Goal: Navigation & Orientation: Find specific page/section

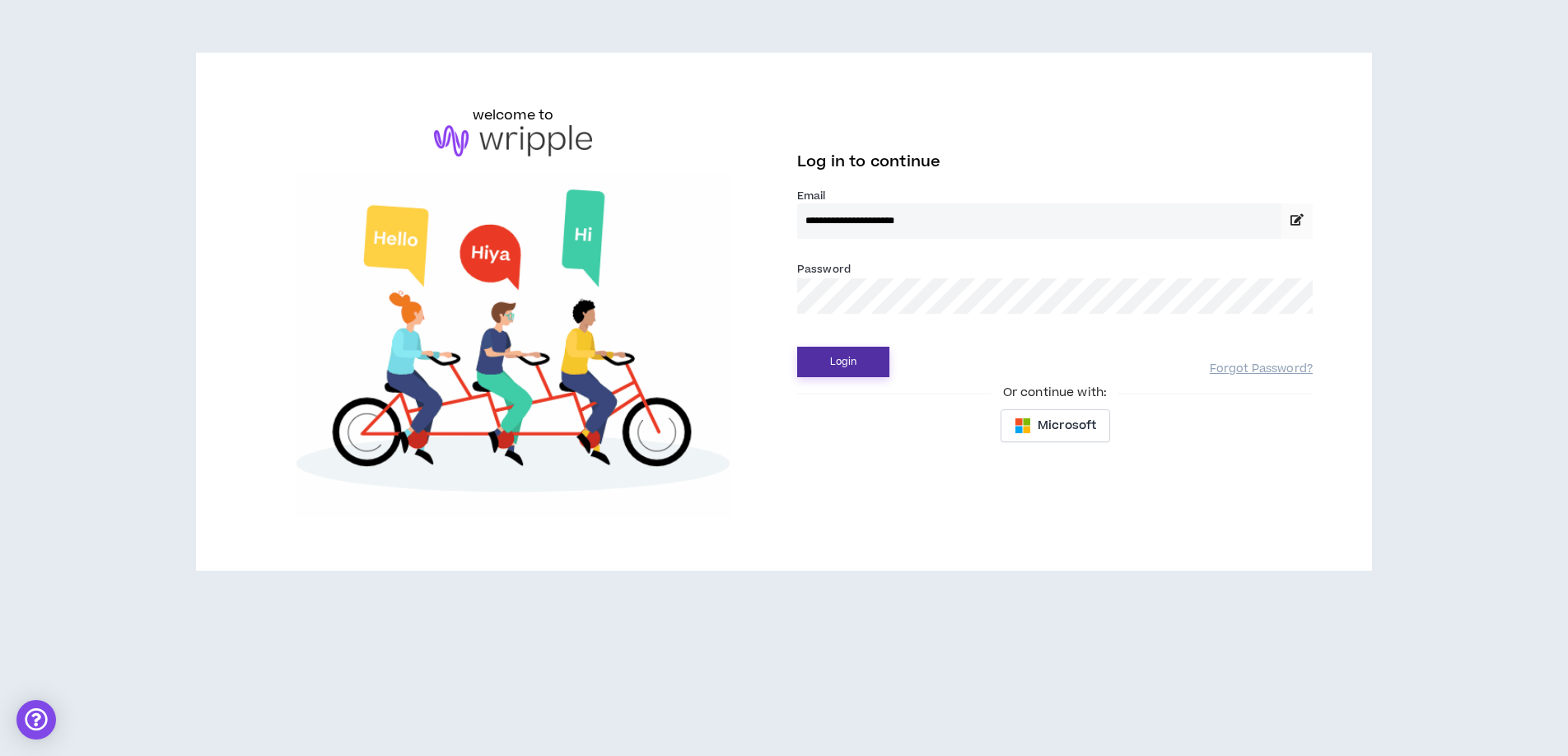
click at [845, 353] on button "Login" at bounding box center [844, 362] width 93 height 30
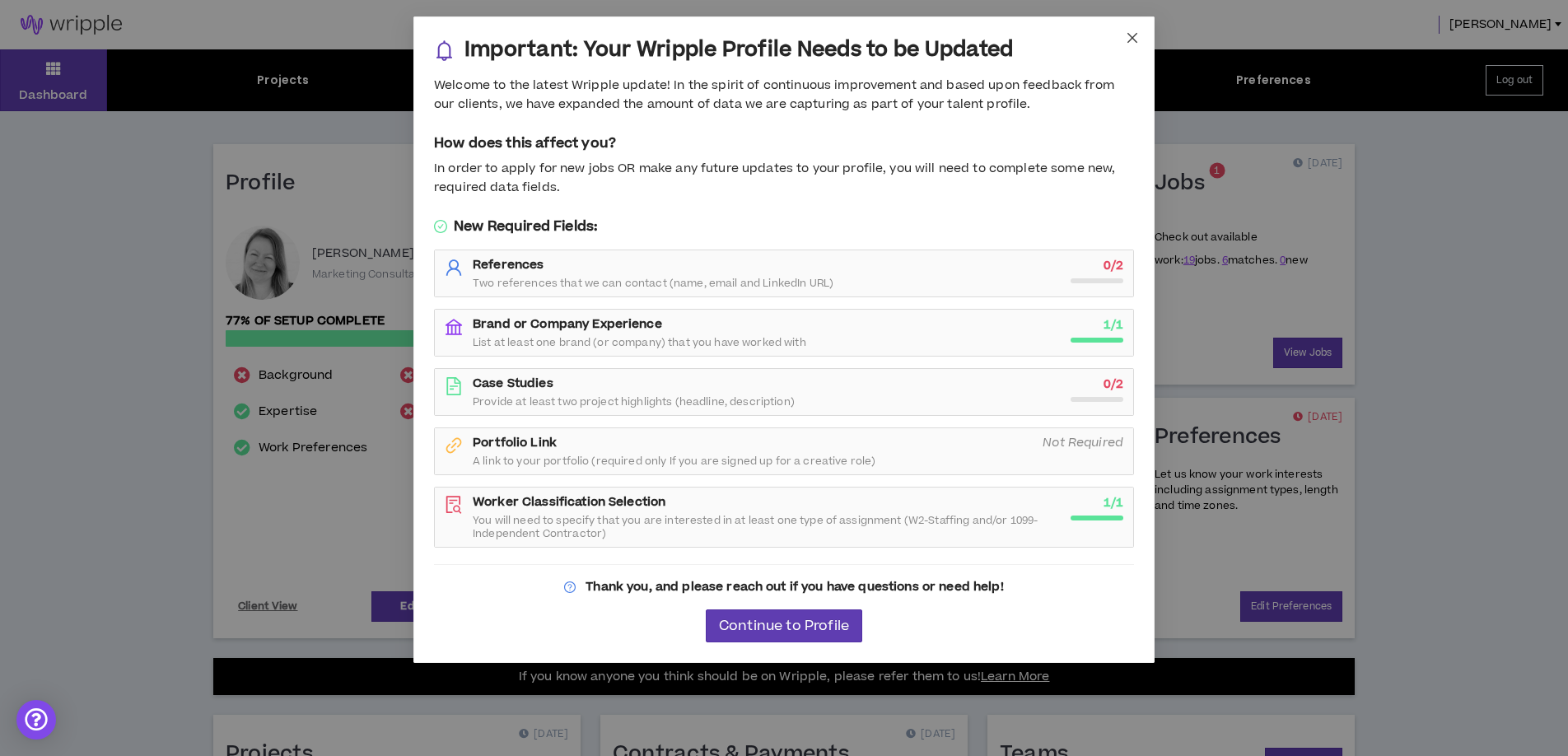
click at [1133, 34] on icon "close" at bounding box center [1132, 38] width 13 height 13
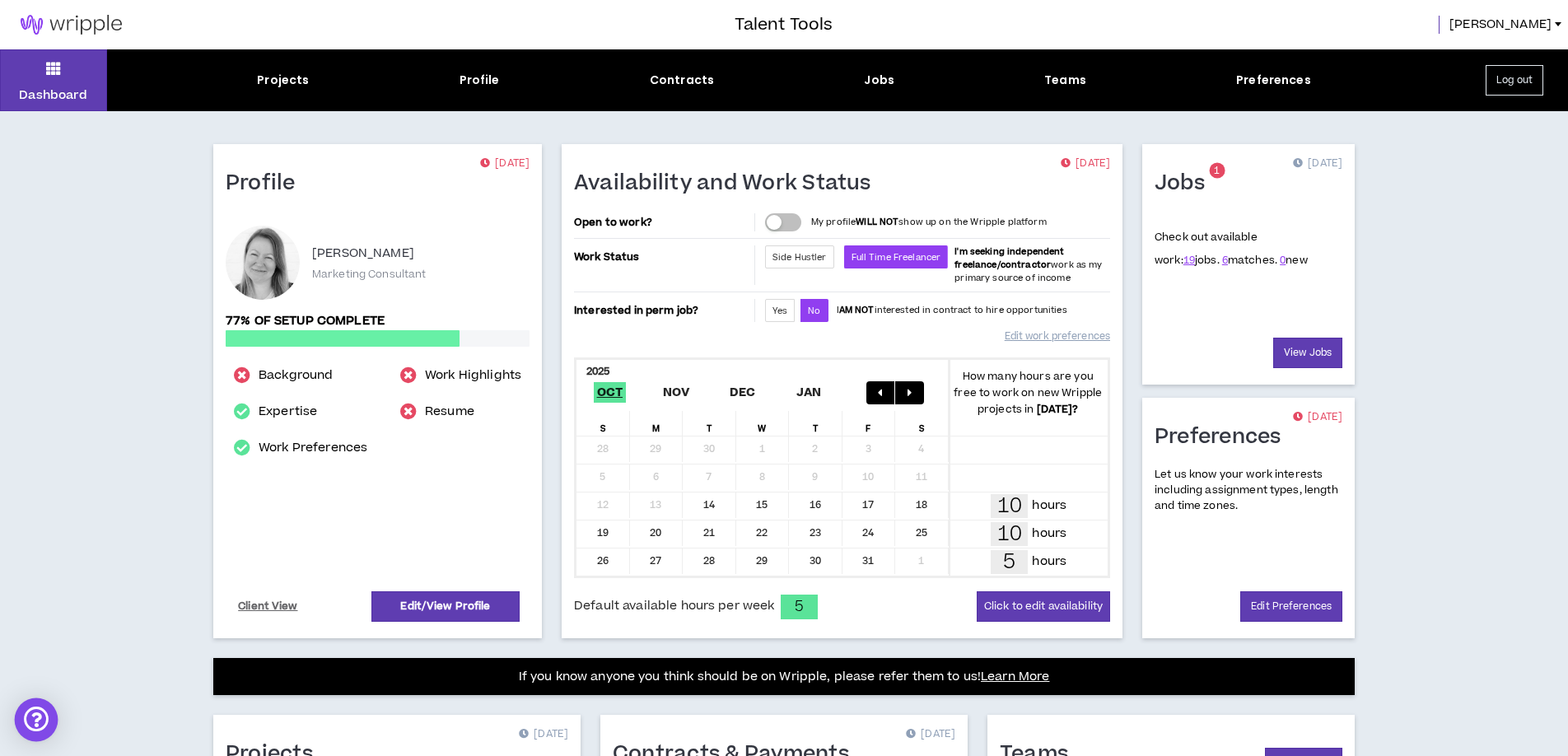
click at [34, 725] on div "Open Intercom Messenger" at bounding box center [37, 720] width 44 height 44
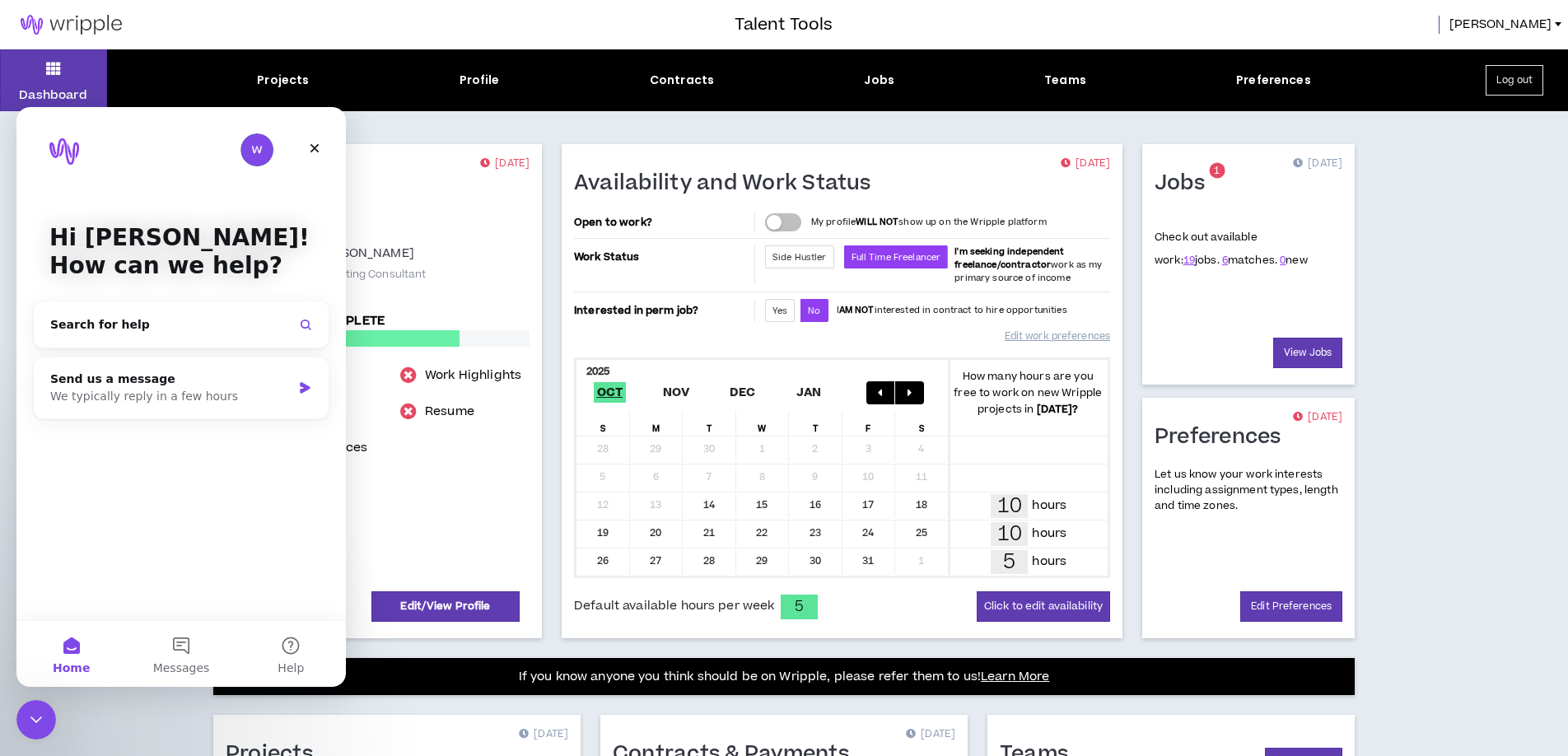
click at [99, 715] on div "Dashboard Projects Profile Contracts Jobs Teams Preferences Log out Profile [DA…" at bounding box center [784, 587] width 1568 height 1076
click at [1464, 248] on div "Dashboard Projects Profile Contracts Jobs Teams Preferences Log out Profile [DA…" at bounding box center [784, 587] width 1568 height 1076
